Goal: Information Seeking & Learning: Learn about a topic

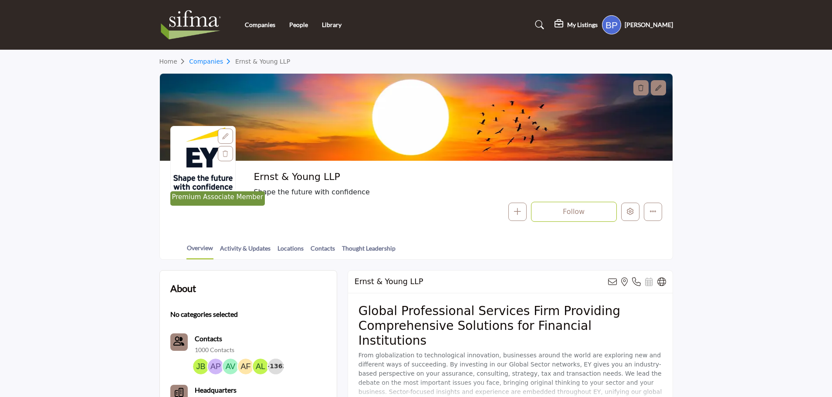
click at [212, 62] on link "Companies" at bounding box center [212, 61] width 46 height 7
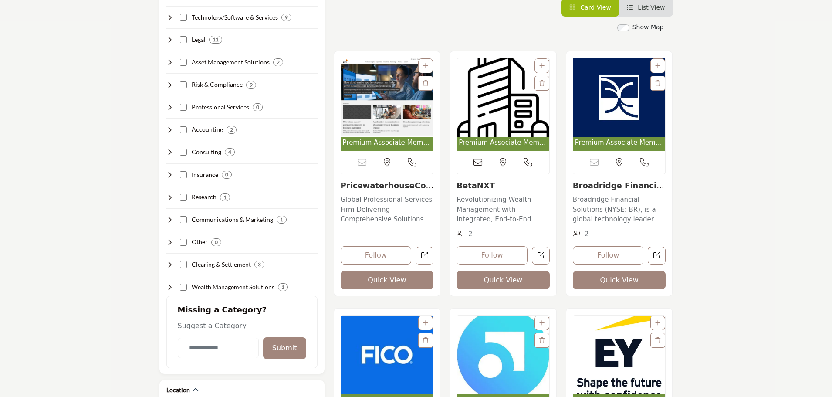
scroll to position [218, 0]
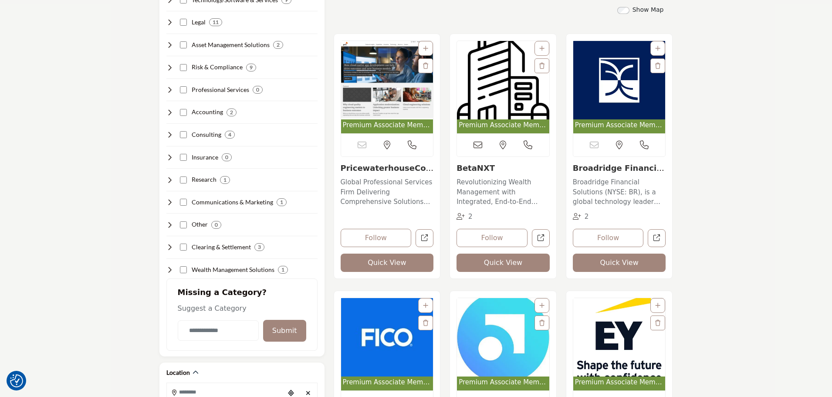
click at [395, 97] on img "Open Listing in new tab" at bounding box center [387, 80] width 92 height 78
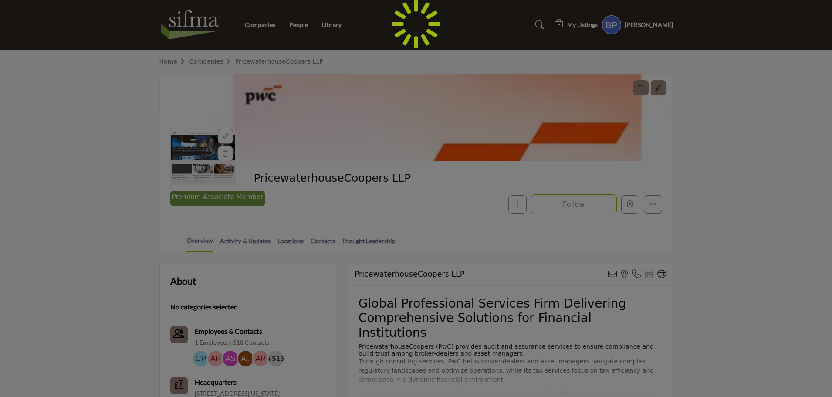
click at [209, 60] on div at bounding box center [416, 198] width 832 height 397
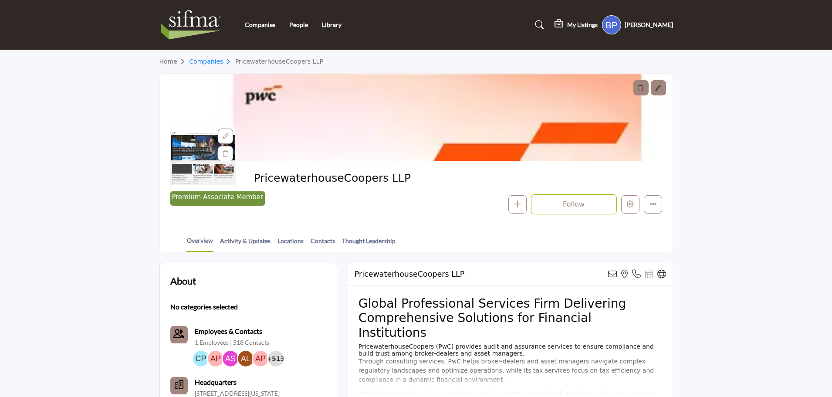
click at [213, 62] on link "Companies" at bounding box center [212, 61] width 46 height 7
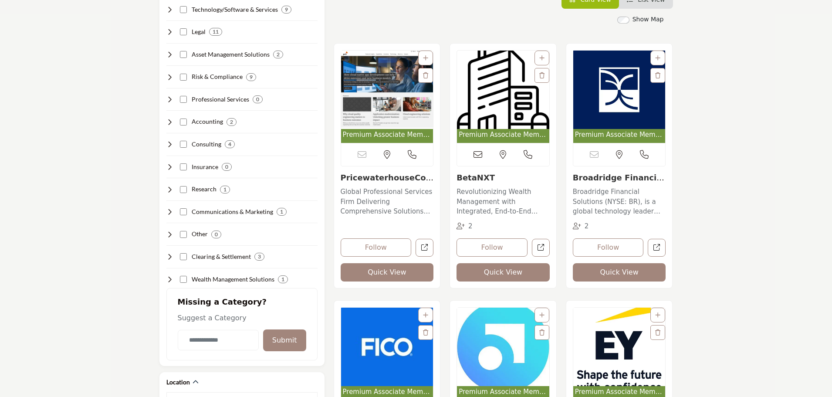
scroll to position [218, 0]
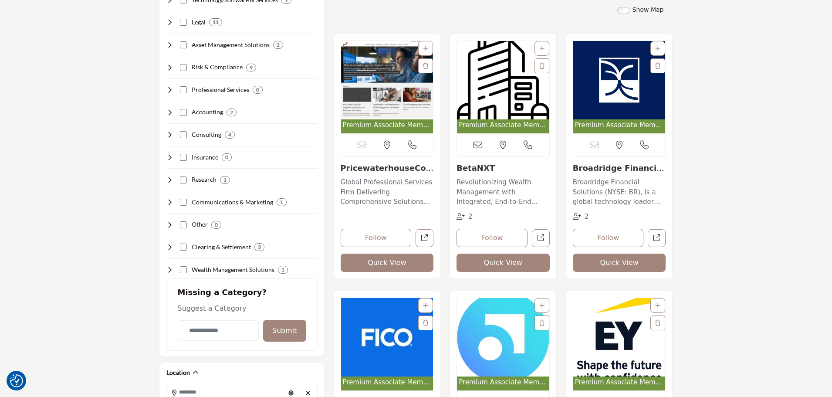
click at [603, 104] on img "Open Listing in new tab" at bounding box center [619, 80] width 92 height 78
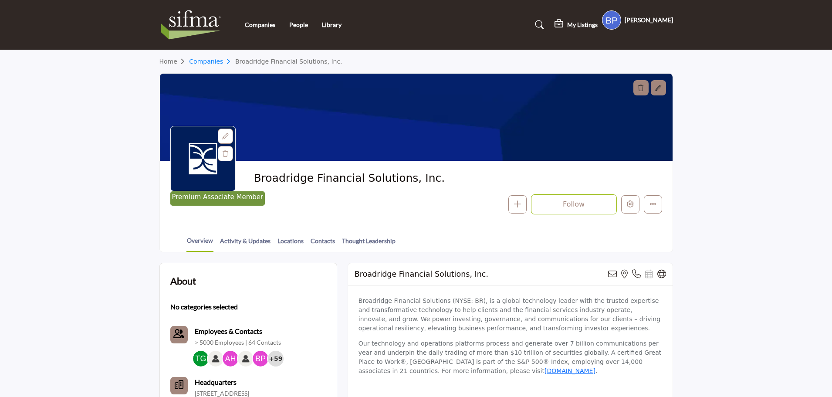
click at [209, 60] on link "Companies" at bounding box center [212, 61] width 46 height 7
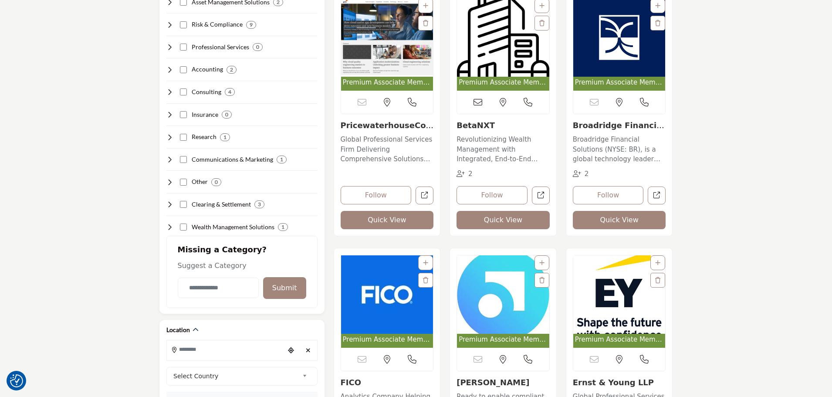
scroll to position [305, 0]
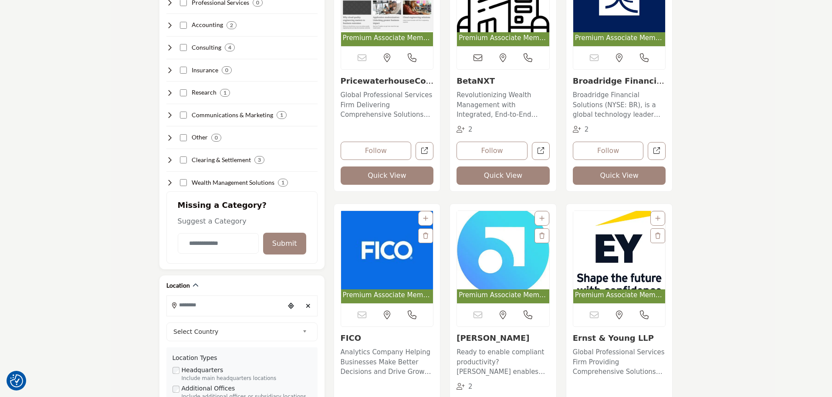
click at [395, 254] on img "Open Listing in new tab" at bounding box center [387, 250] width 92 height 78
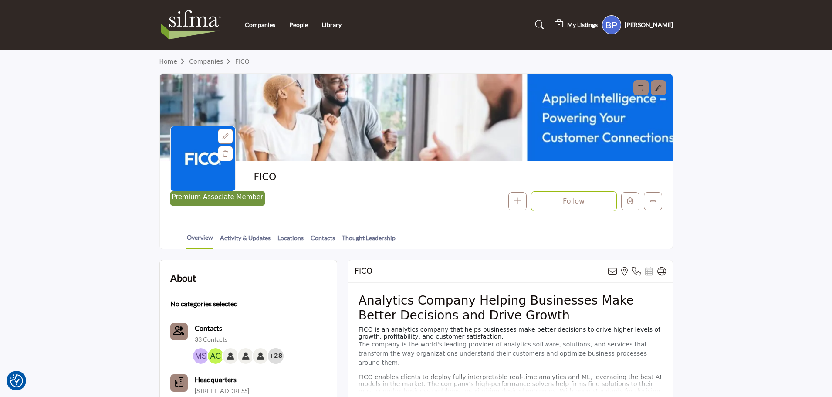
drag, startPoint x: 744, startPoint y: 136, endPoint x: 720, endPoint y: 120, distance: 29.0
click at [744, 136] on section "Home Companies FICO Premium Associate Member FICO Follow Following Message" at bounding box center [416, 149] width 832 height 199
click at [203, 59] on link "Companies" at bounding box center [212, 61] width 46 height 7
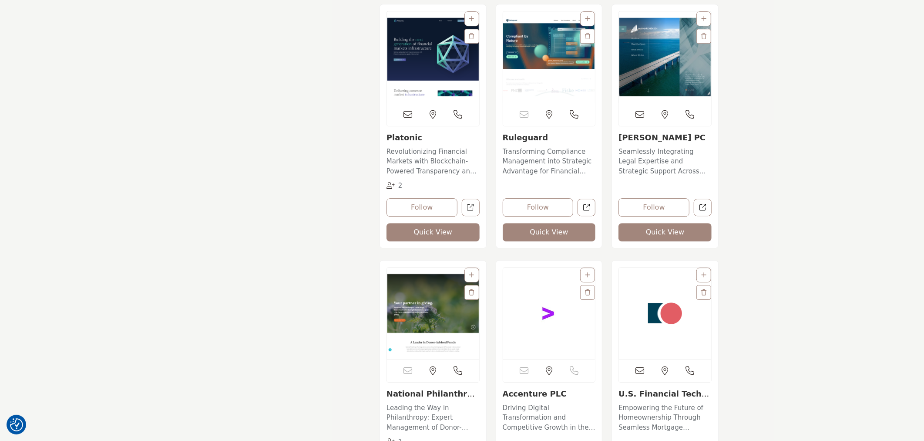
scroll to position [5117, 0]
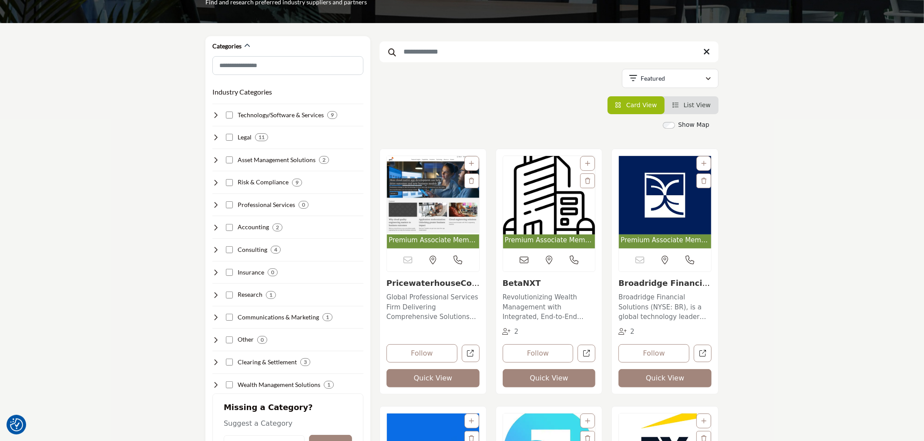
scroll to position [85, 0]
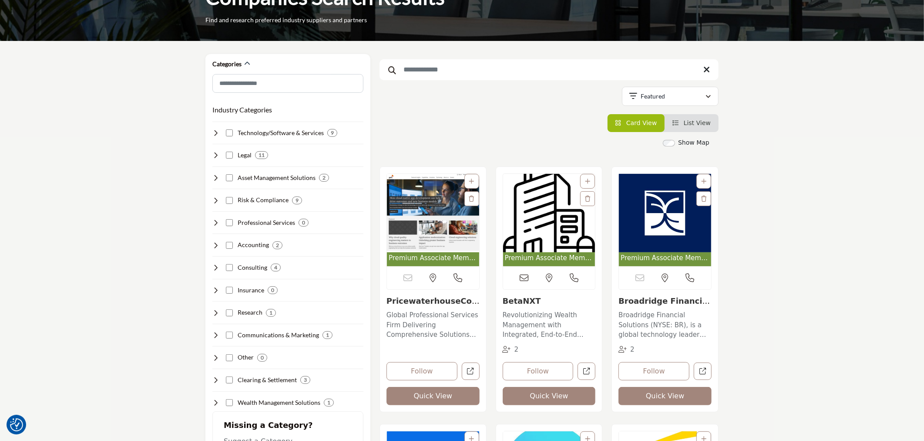
click at [527, 196] on img "Open Listing in new tab" at bounding box center [549, 213] width 92 height 78
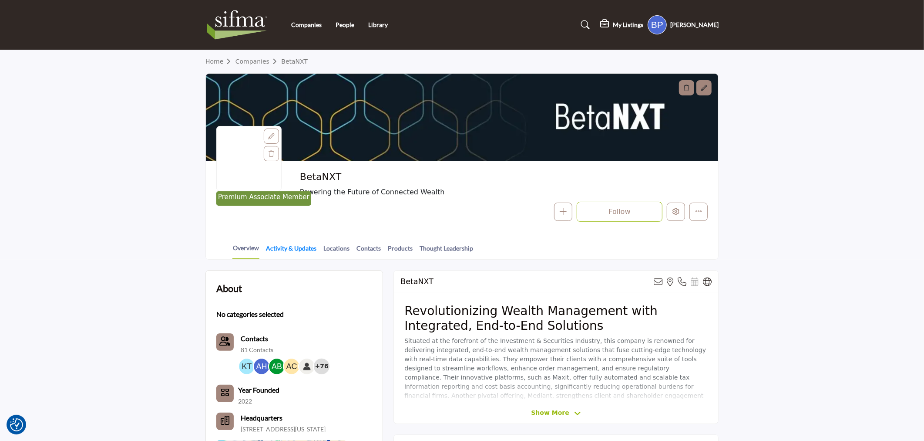
click at [295, 247] on link "Activity & Updates" at bounding box center [291, 250] width 51 height 15
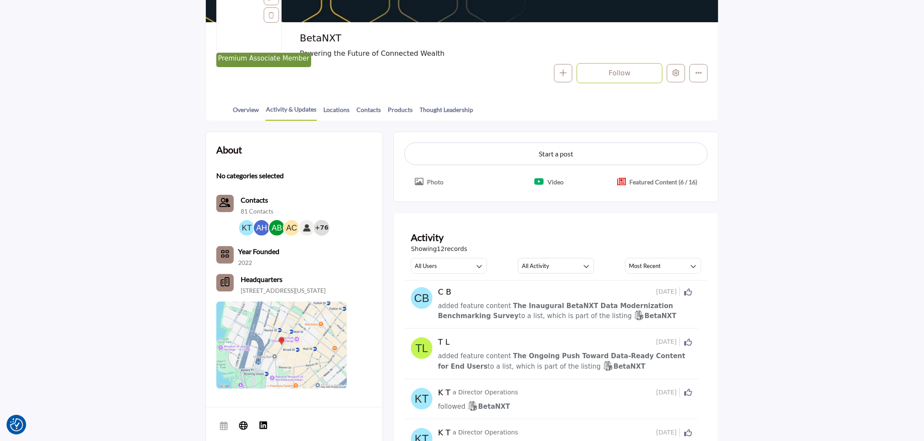
scroll to position [97, 0]
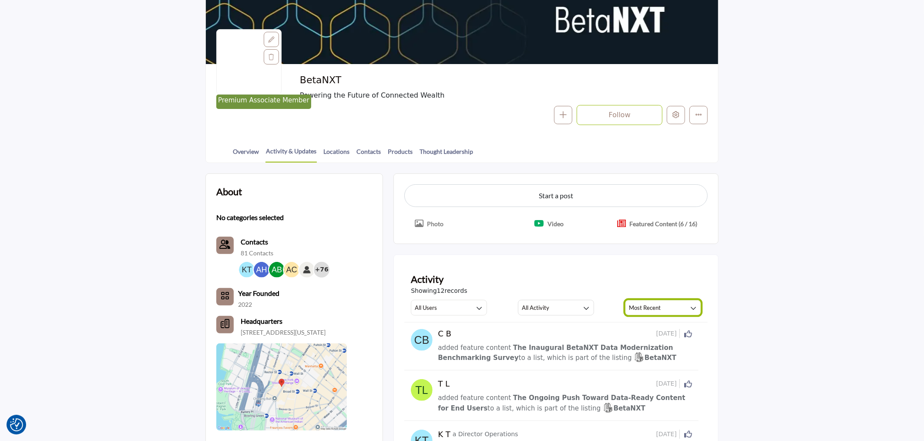
click at [651, 304] on h3 "Most Recent" at bounding box center [645, 307] width 32 height 8
click at [504, 272] on div "Activity" at bounding box center [556, 279] width 290 height 14
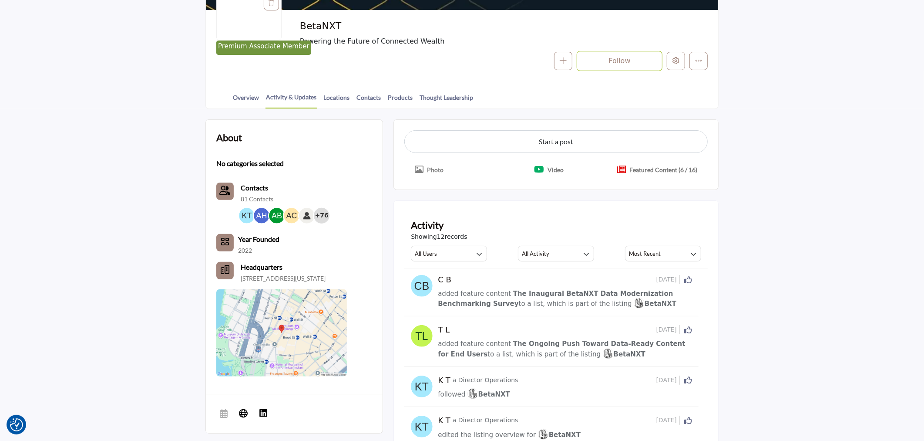
scroll to position [0, 0]
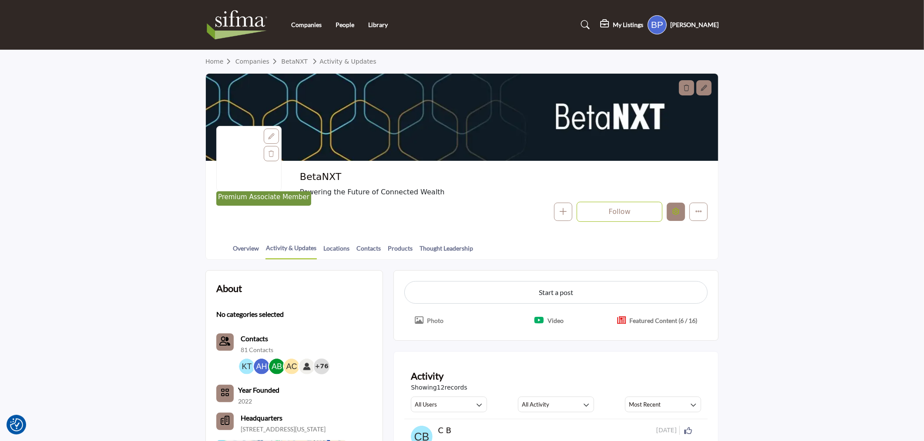
click at [671, 208] on button "Edit company" at bounding box center [676, 211] width 18 height 18
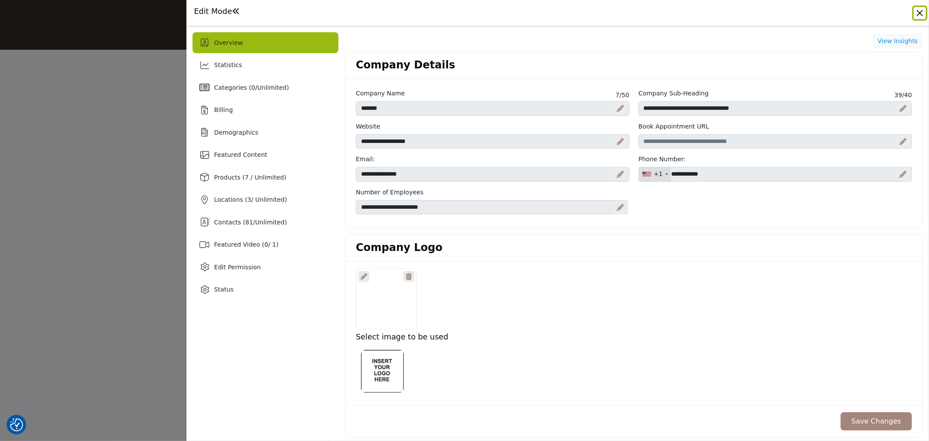
click at [922, 9] on button "Close" at bounding box center [920, 13] width 12 height 12
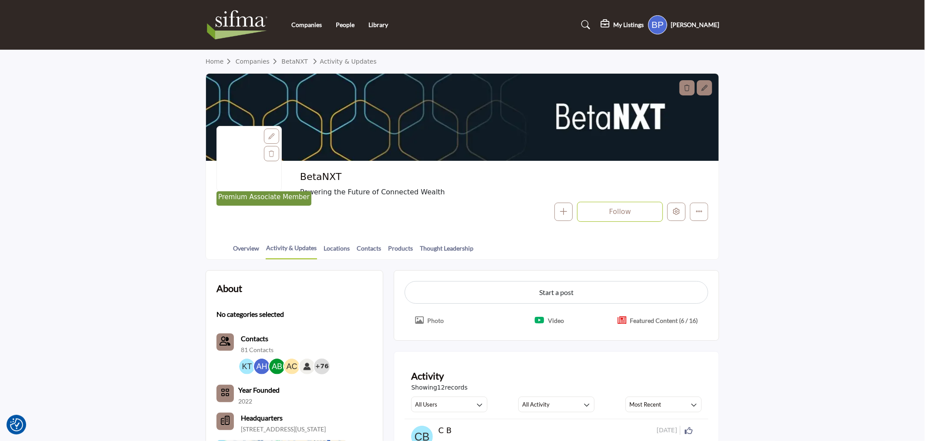
drag, startPoint x: 338, startPoint y: 177, endPoint x: 301, endPoint y: 173, distance: 37.2
click at [301, 173] on h2 "BetaNXT" at bounding box center [419, 176] width 239 height 11
copy h2 "BetaNXT"
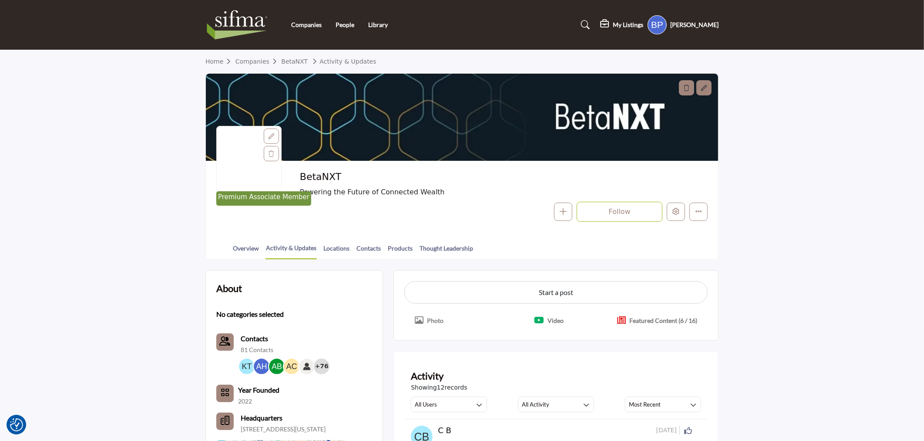
drag, startPoint x: 876, startPoint y: 154, endPoint x: 859, endPoint y: 155, distance: 16.6
click at [876, 154] on section "Home Companies BetaNXT Activity & Updates Premium Associate Member BetaNXT Powe…" at bounding box center [462, 154] width 924 height 209
click at [671, 208] on button "Edit company" at bounding box center [676, 211] width 18 height 18
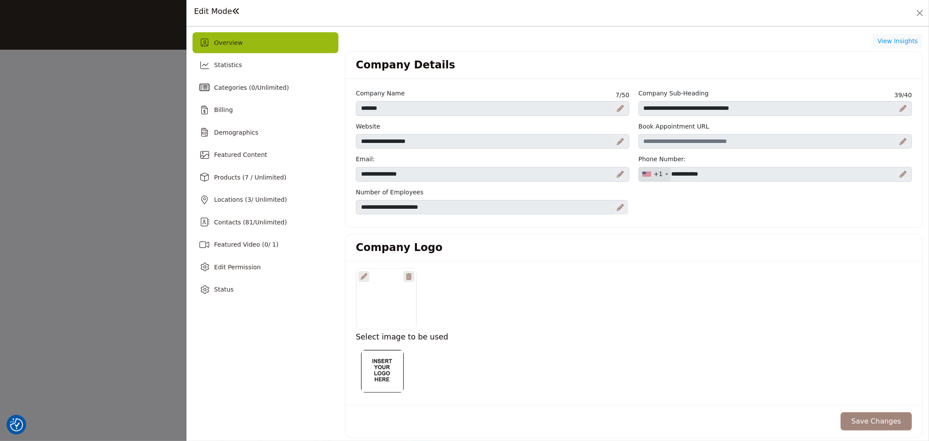
click at [526, 16] on div "Edit Mode" at bounding box center [557, 12] width 730 height 13
click at [917, 7] on button "Close" at bounding box center [920, 13] width 12 height 12
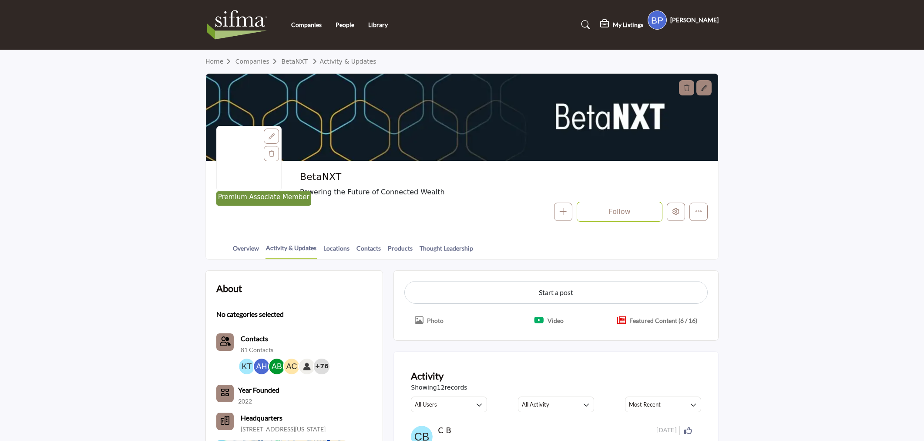
click at [251, 247] on link "Overview" at bounding box center [246, 250] width 27 height 15
click at [246, 251] on link "Overview" at bounding box center [246, 250] width 27 height 15
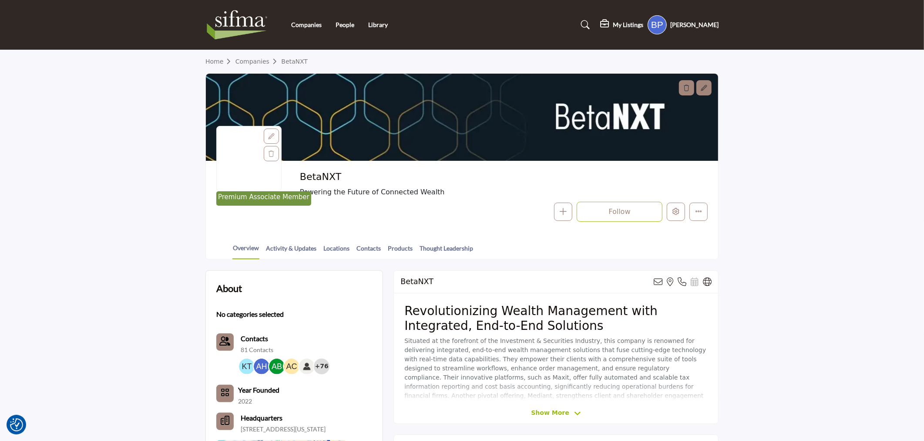
click at [857, 159] on section "Home Companies BetaNXT Premium Associate Member BetaNXT Powering the Future of …" at bounding box center [462, 154] width 924 height 209
click at [815, 205] on section "Home Companies BetaNXT Premium Associate Member BetaNXT Powering the Future of …" at bounding box center [462, 154] width 924 height 209
drag, startPoint x: 828, startPoint y: 160, endPoint x: 334, endPoint y: 29, distance: 511.3
click at [828, 160] on section "Home Companies BetaNXT Premium Associate Member BetaNXT Powering the Future of …" at bounding box center [462, 154] width 924 height 209
